Goal: Find specific page/section: Find specific page/section

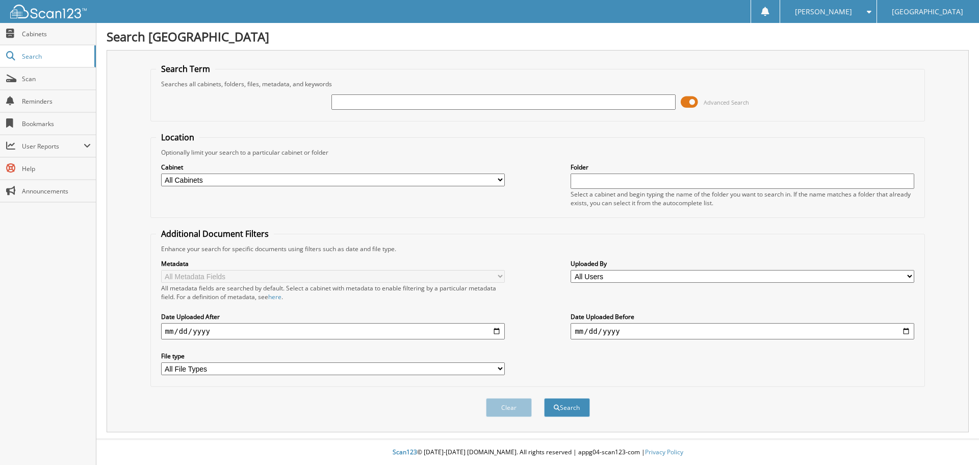
click at [372, 100] on input "text" at bounding box center [504, 101] width 344 height 15
type input "508660"
click at [560, 412] on button "Search" at bounding box center [567, 407] width 46 height 19
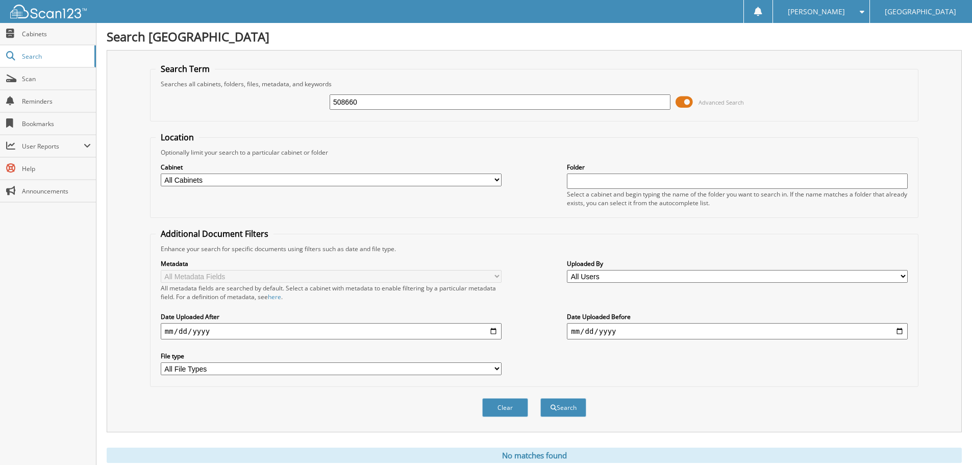
click at [691, 105] on span at bounding box center [683, 101] width 17 height 15
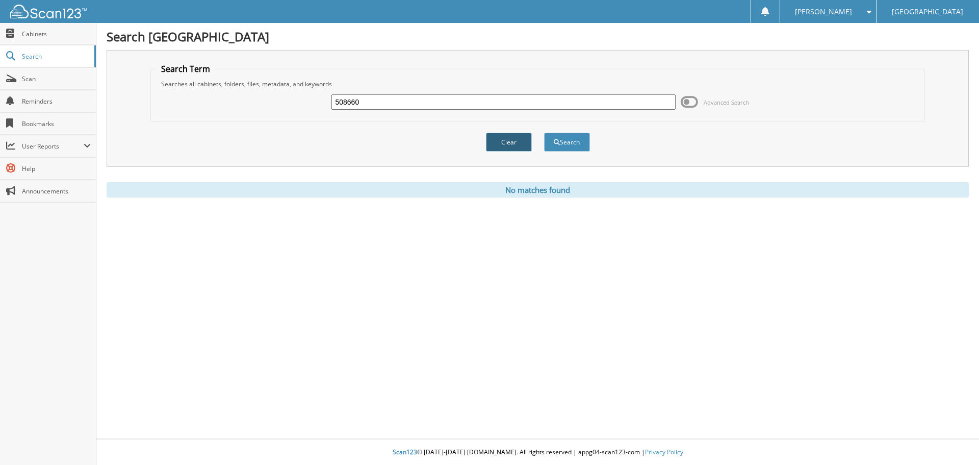
click at [511, 140] on button "Clear" at bounding box center [509, 142] width 46 height 19
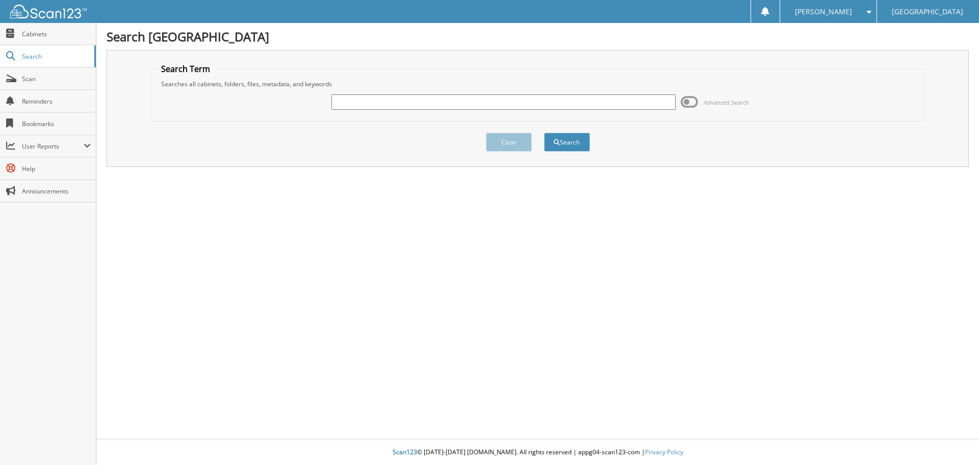
click at [514, 102] on input "text" at bounding box center [504, 101] width 344 height 15
type input "507772"
click at [544, 133] on button "Search" at bounding box center [567, 142] width 46 height 19
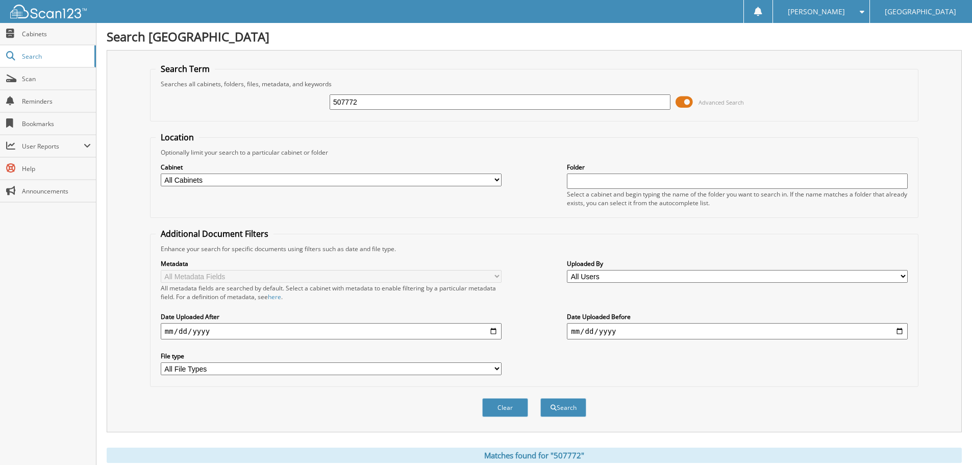
click at [683, 103] on span at bounding box center [683, 101] width 17 height 15
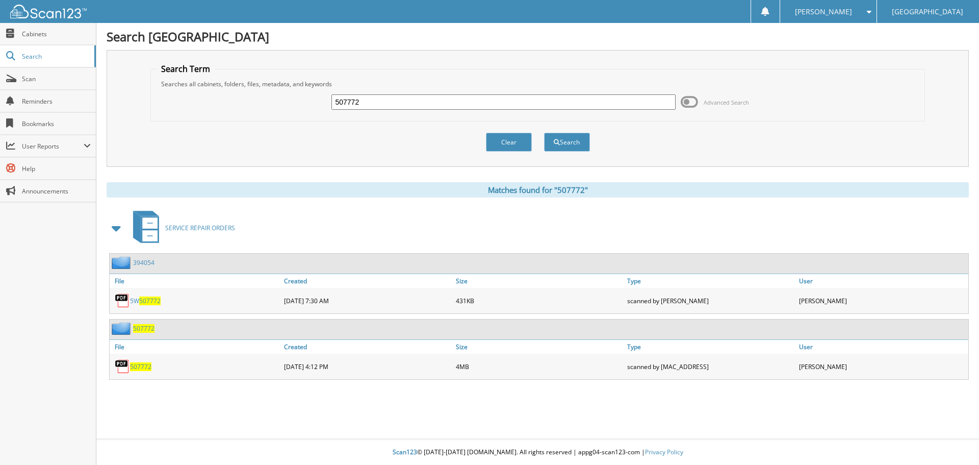
click at [130, 367] on span "507772" at bounding box center [140, 366] width 21 height 9
click at [530, 138] on button "Clear" at bounding box center [509, 142] width 46 height 19
